Goal: Information Seeking & Learning: Learn about a topic

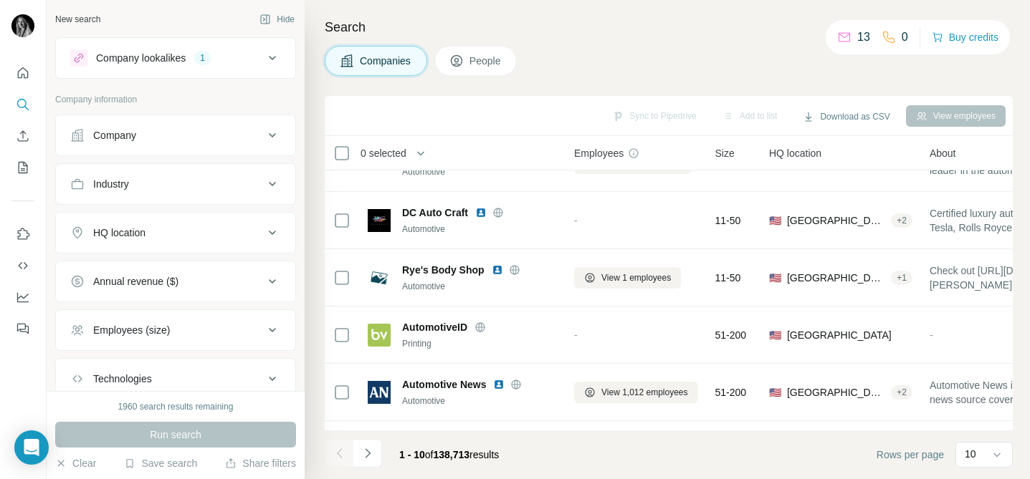
scroll to position [297, 0]
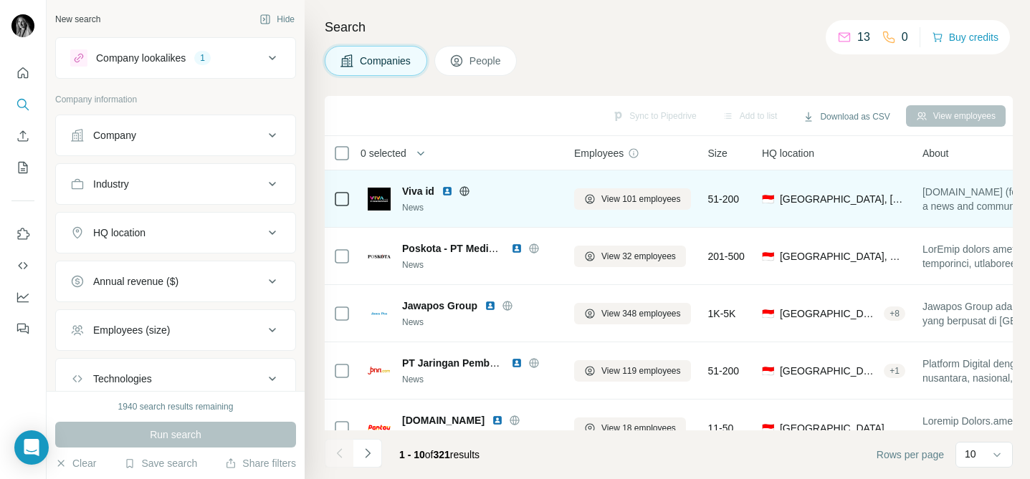
click at [448, 191] on img at bounding box center [446, 191] width 11 height 11
click at [466, 191] on icon at bounding box center [464, 190] width 4 height 9
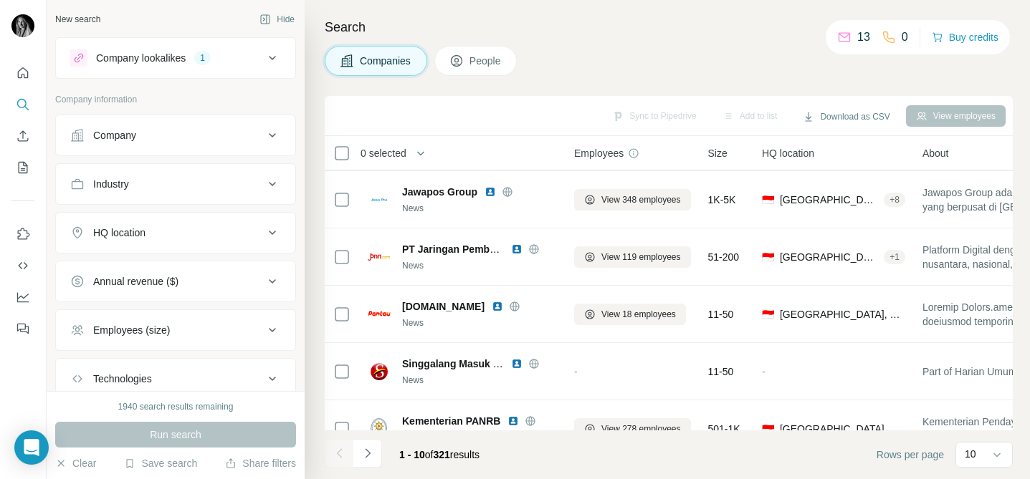
scroll to position [89, 0]
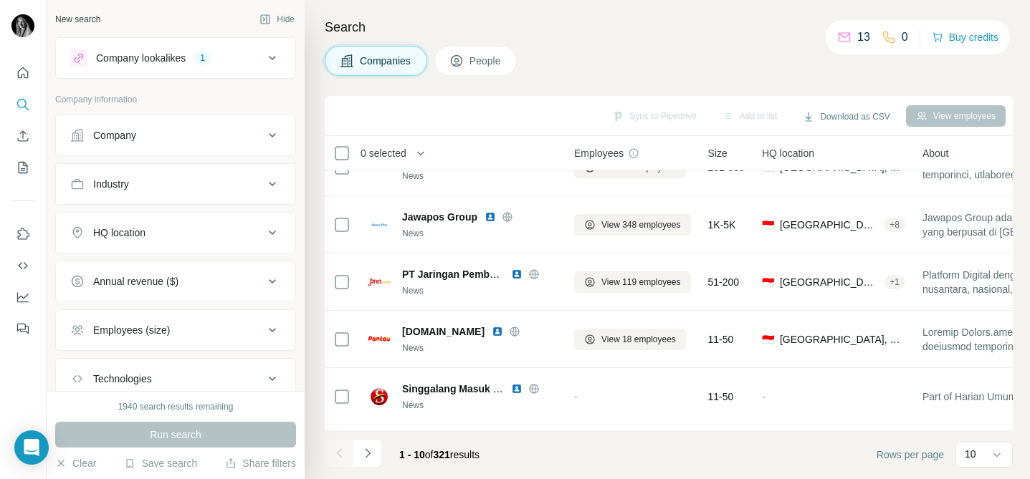
click at [186, 229] on div "HQ location" at bounding box center [167, 233] width 194 height 14
click at [179, 269] on input "text" at bounding box center [175, 269] width 211 height 26
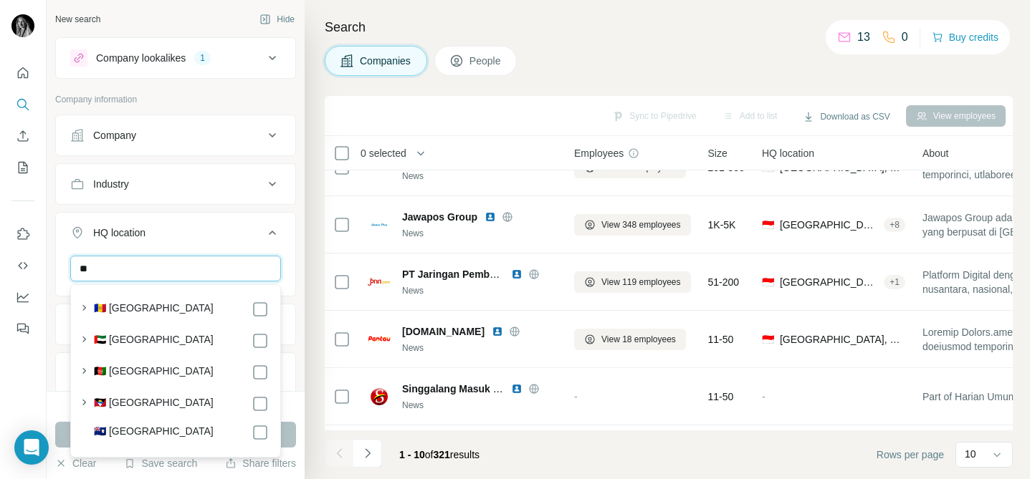
type input "*"
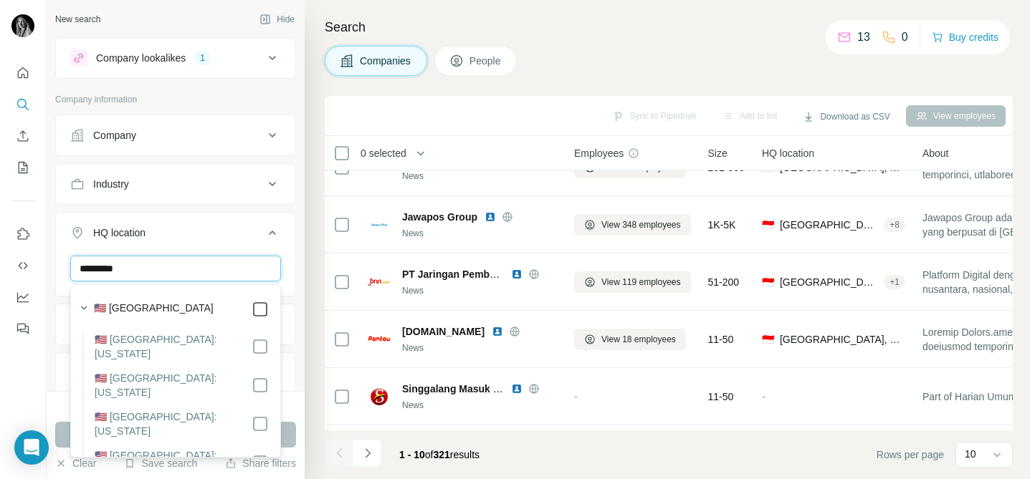
type input "*********"
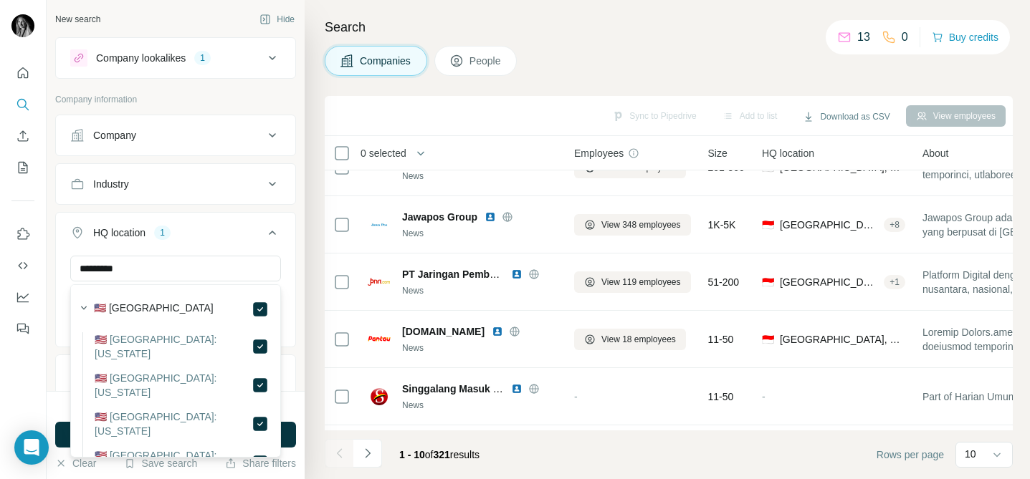
click at [304, 371] on div "New search Hide Company lookalikes 1 Company information Company Industry HQ lo…" at bounding box center [176, 195] width 258 height 391
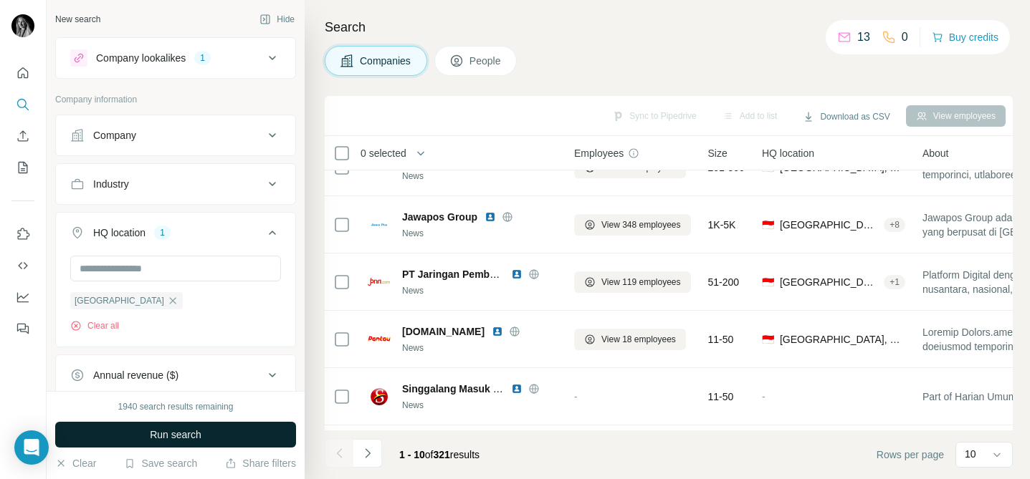
click at [247, 432] on button "Run search" at bounding box center [175, 435] width 241 height 26
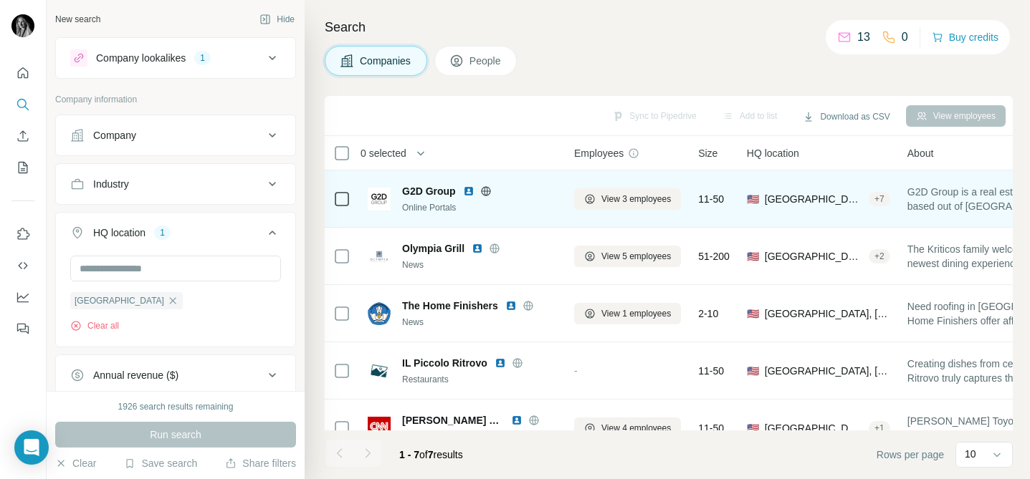
click at [487, 191] on icon at bounding box center [486, 190] width 4 height 9
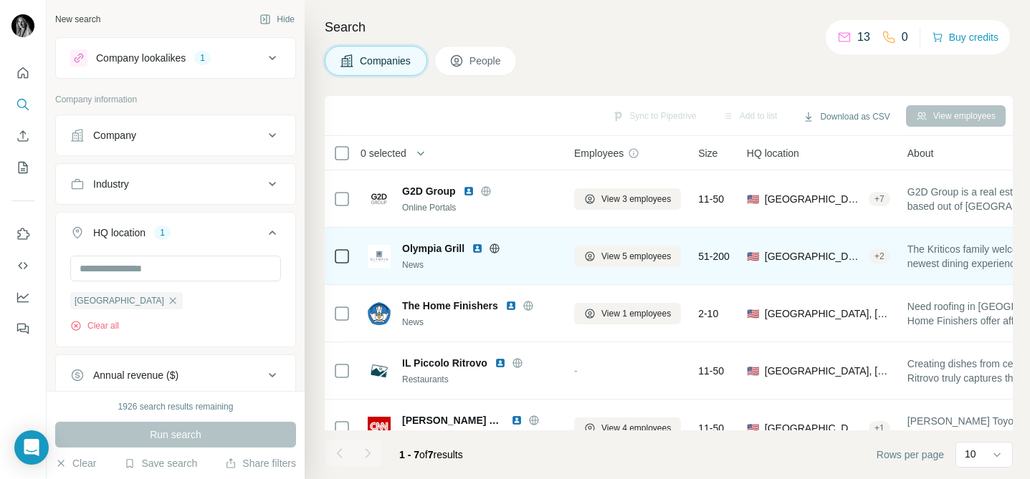
click at [494, 248] on icon at bounding box center [494, 248] width 9 height 1
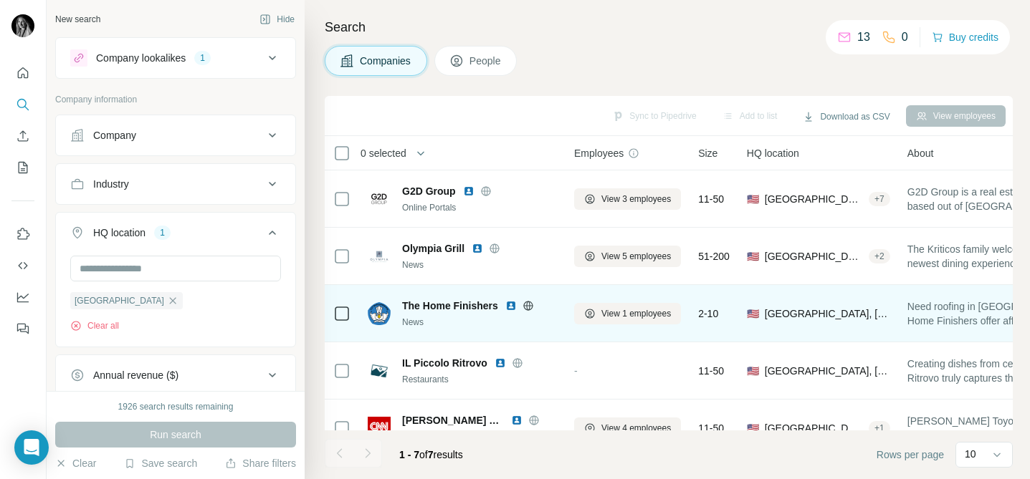
click at [527, 305] on icon at bounding box center [527, 305] width 11 height 11
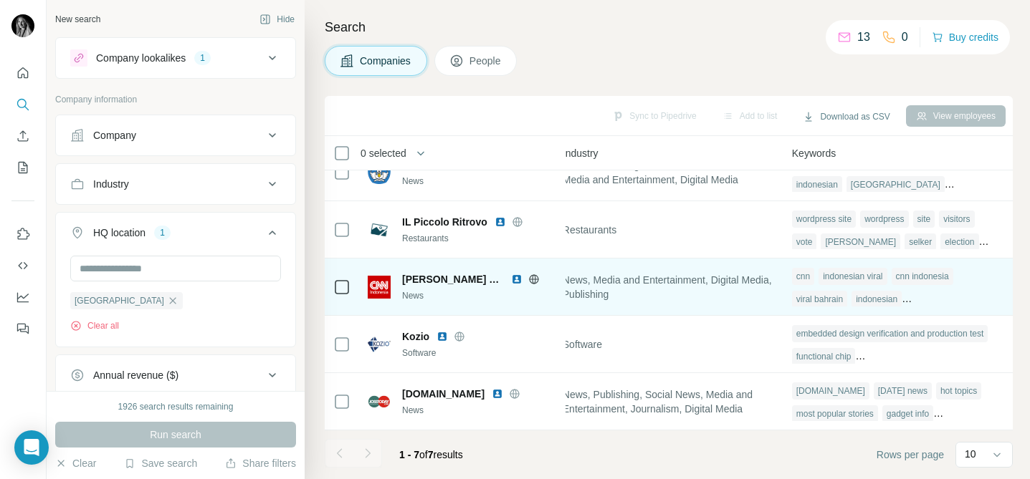
scroll to position [141, 971]
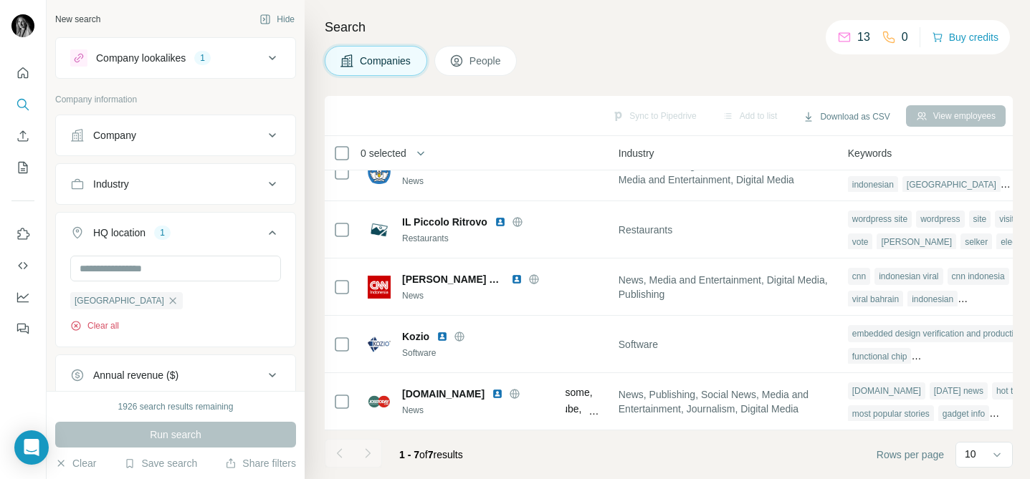
click at [96, 327] on button "Clear all" at bounding box center [94, 326] width 49 height 13
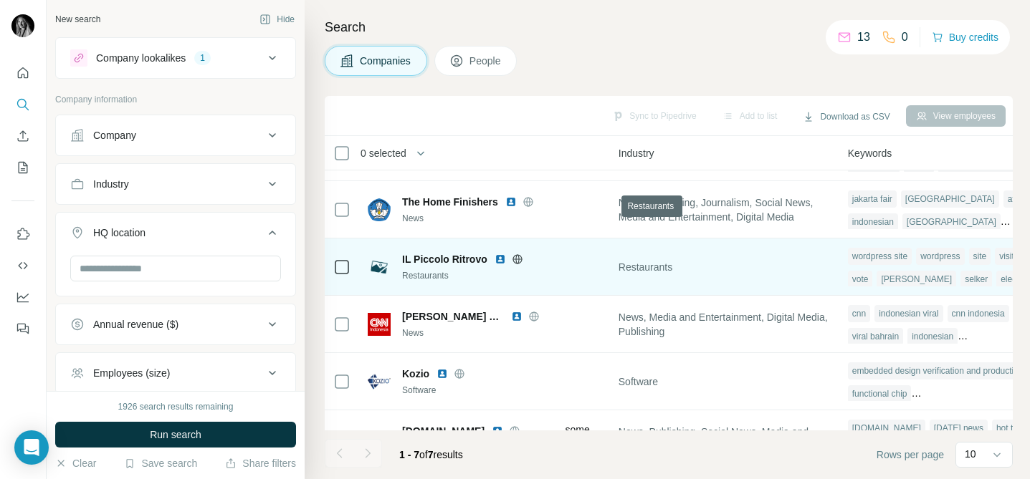
scroll to position [103, 971]
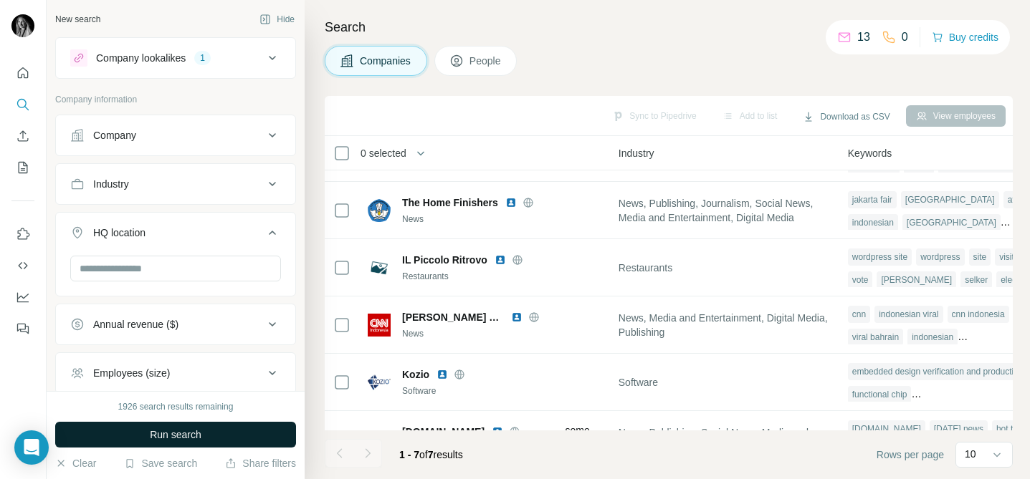
click at [188, 441] on span "Run search" at bounding box center [176, 435] width 52 height 14
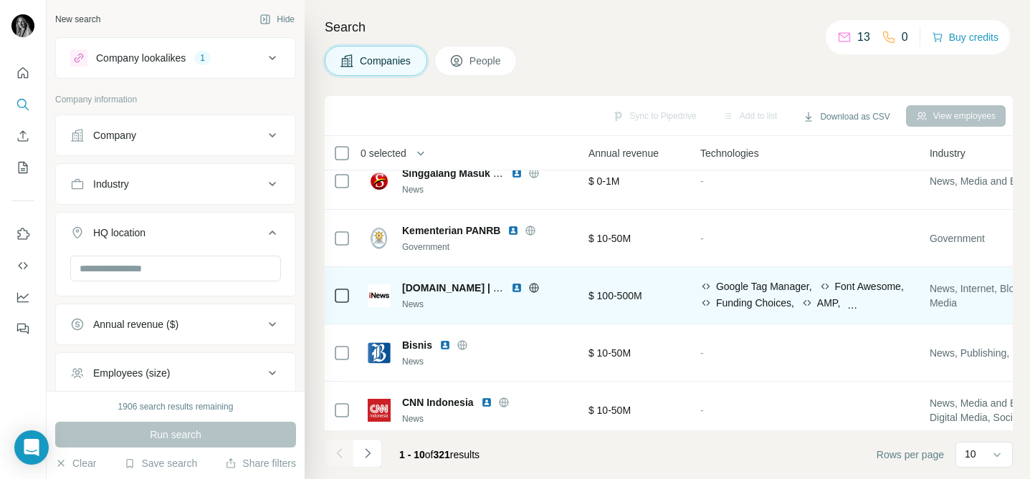
scroll to position [313, 675]
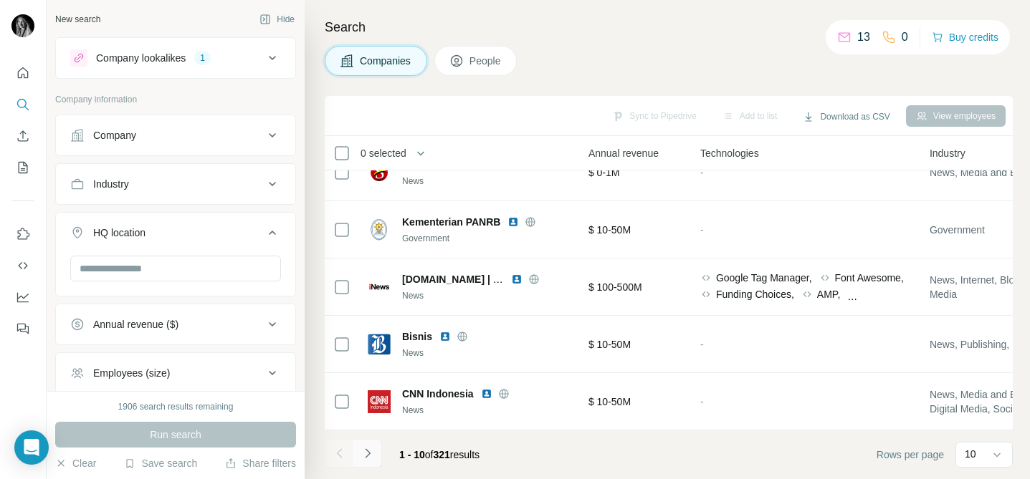
click at [369, 448] on icon "Navigate to next page" at bounding box center [367, 454] width 14 height 14
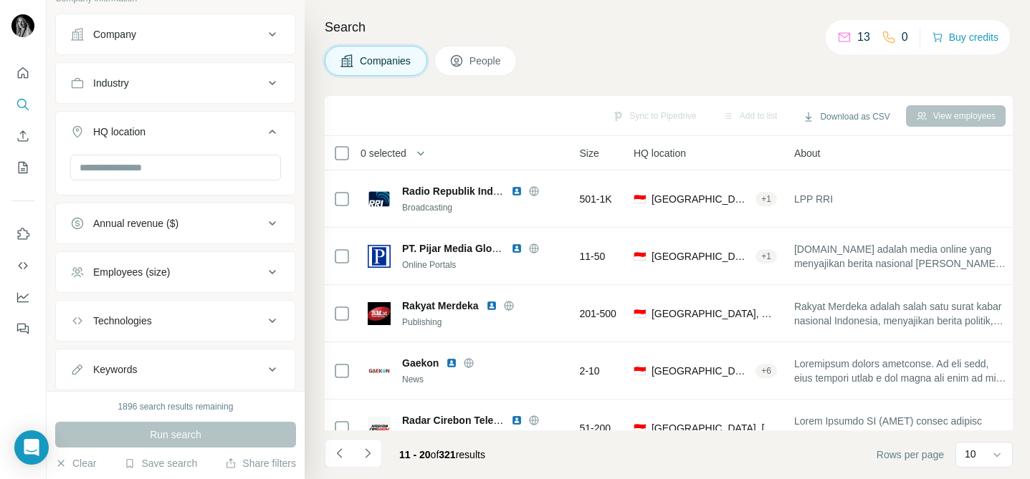
scroll to position [140, 0]
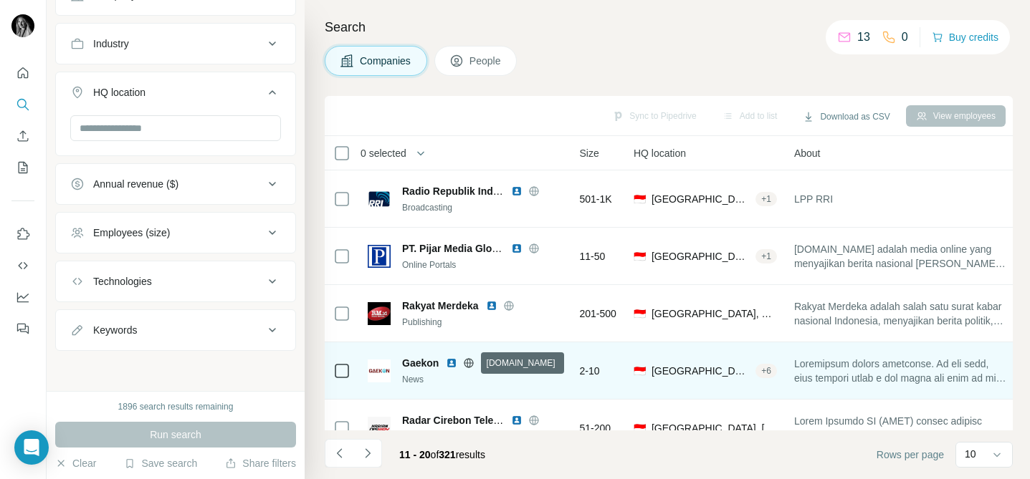
click at [467, 362] on icon at bounding box center [468, 363] width 11 height 11
